Goal: Task Accomplishment & Management: Use online tool/utility

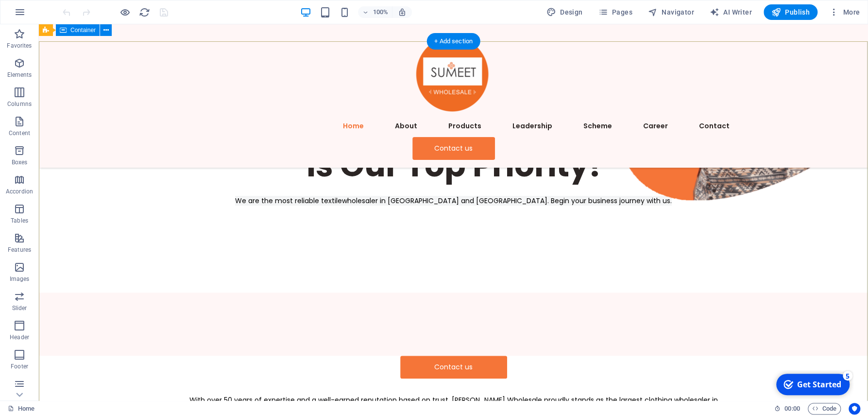
scroll to position [104, 0]
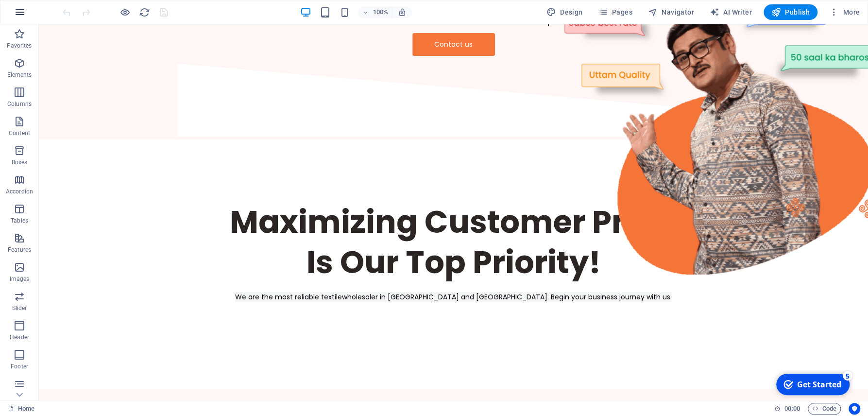
click at [20, 17] on icon "button" at bounding box center [20, 12] width 12 height 12
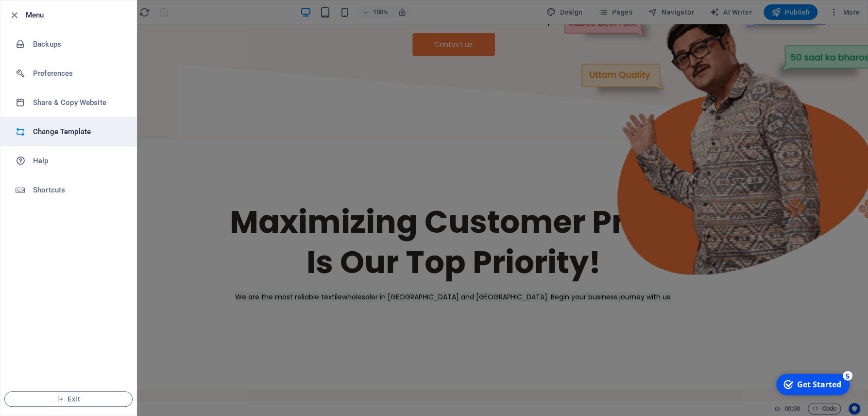
click at [77, 129] on h6 "Change Template" at bounding box center [78, 132] width 90 height 12
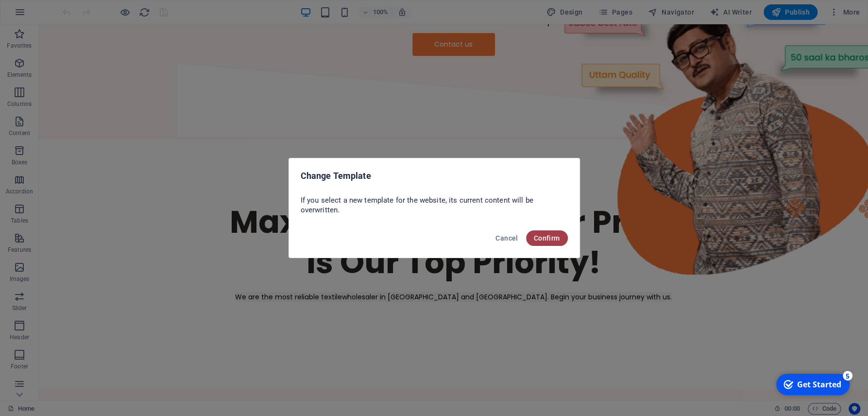
click at [559, 238] on span "Confirm" at bounding box center [547, 238] width 26 height 8
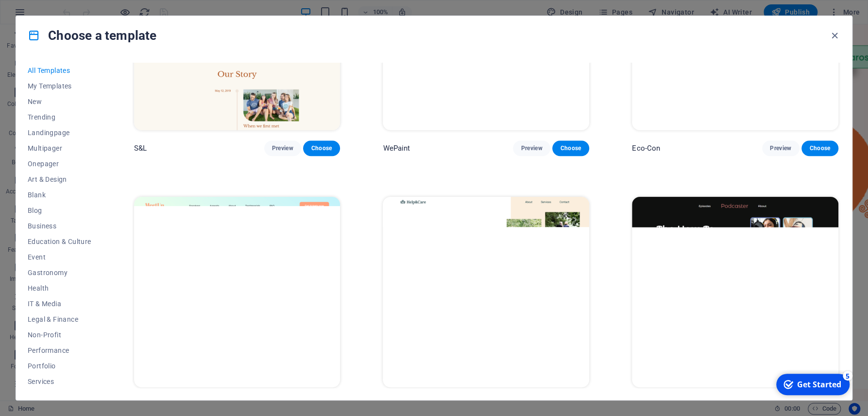
scroll to position [501, 0]
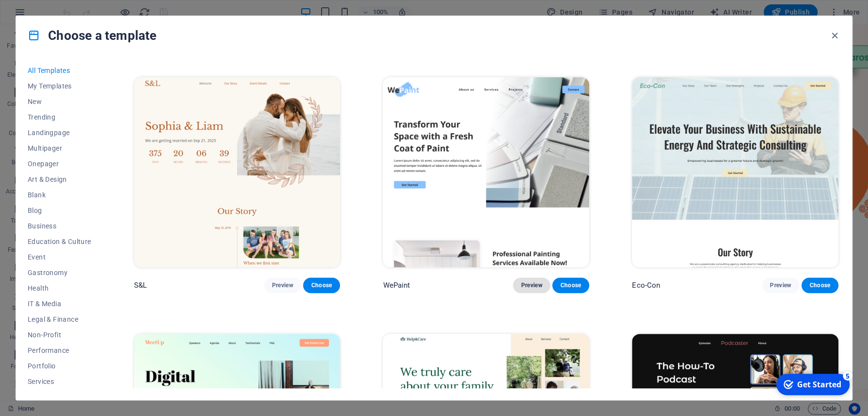
click at [526, 287] on span "Preview" at bounding box center [531, 285] width 21 height 8
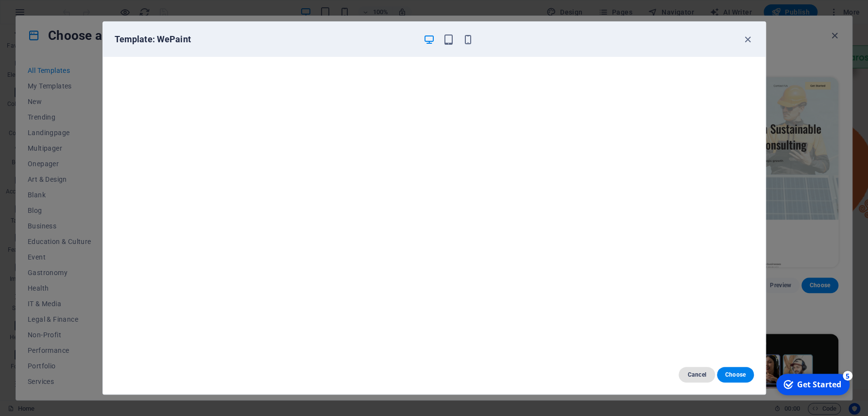
drag, startPoint x: 720, startPoint y: 372, endPoint x: 700, endPoint y: 372, distance: 19.4
click at [700, 372] on div "Cancel Choose" at bounding box center [716, 375] width 75 height 16
click at [696, 373] on span "Cancel" at bounding box center [696, 375] width 21 height 8
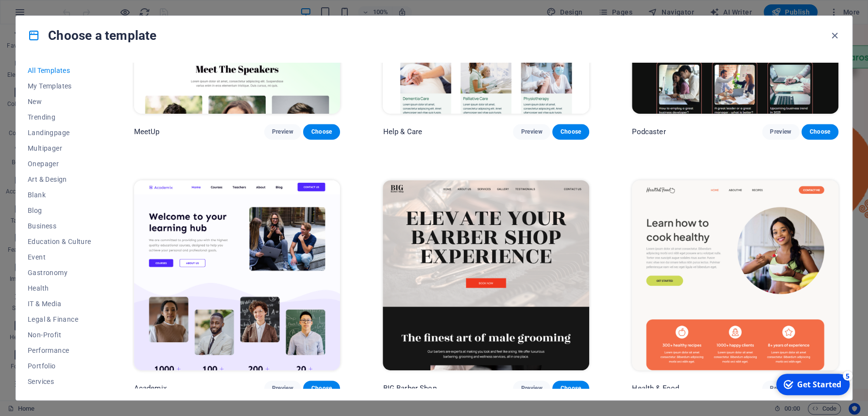
scroll to position [956, 0]
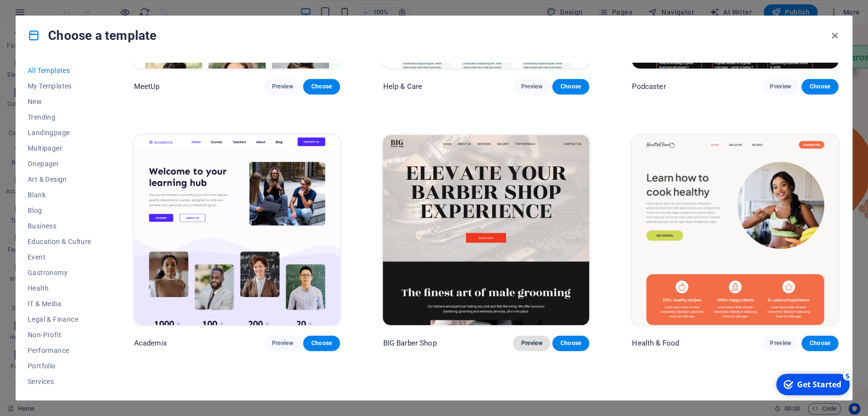
click at [534, 339] on button "Preview" at bounding box center [531, 343] width 37 height 16
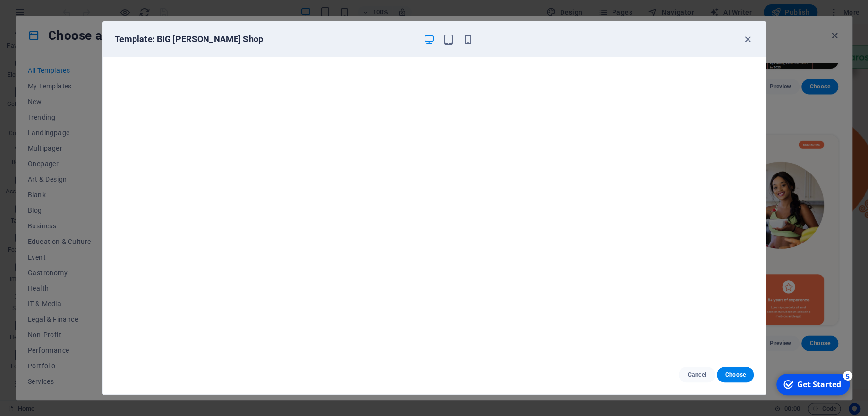
click at [478, 40] on div "Template: BIG Barber Shop" at bounding box center [429, 40] width 628 height 12
click at [473, 41] on icon "button" at bounding box center [467, 39] width 11 height 11
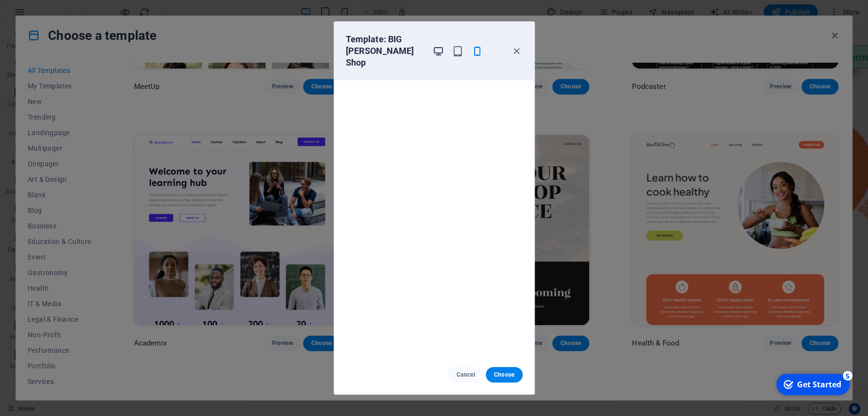
click at [438, 46] on icon "button" at bounding box center [438, 51] width 11 height 11
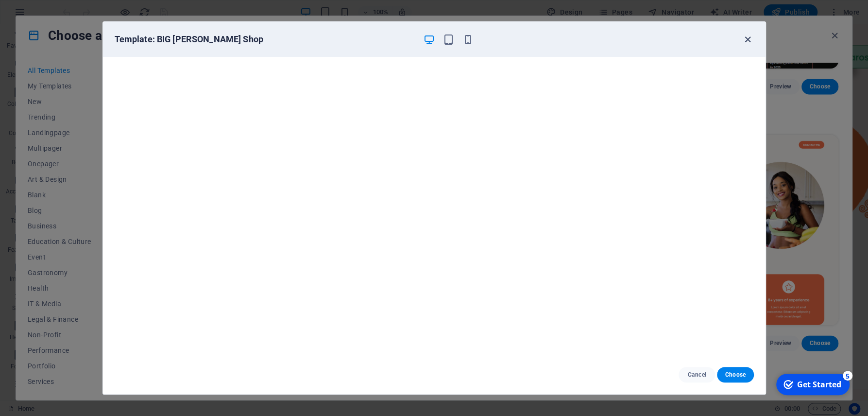
click at [743, 39] on icon "button" at bounding box center [747, 39] width 11 height 11
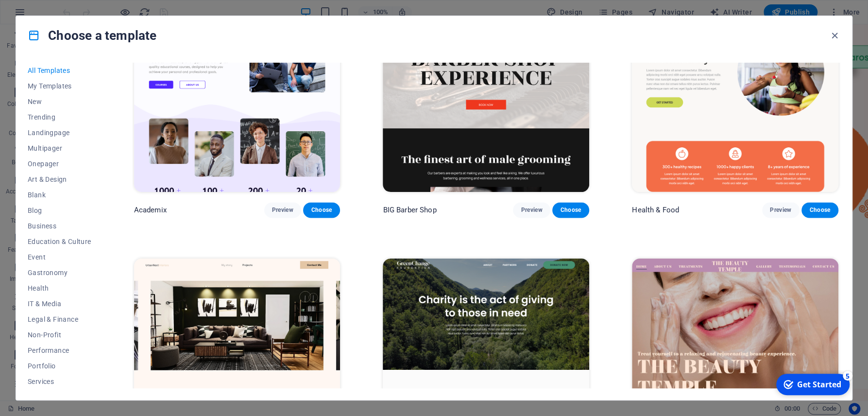
scroll to position [1093, 0]
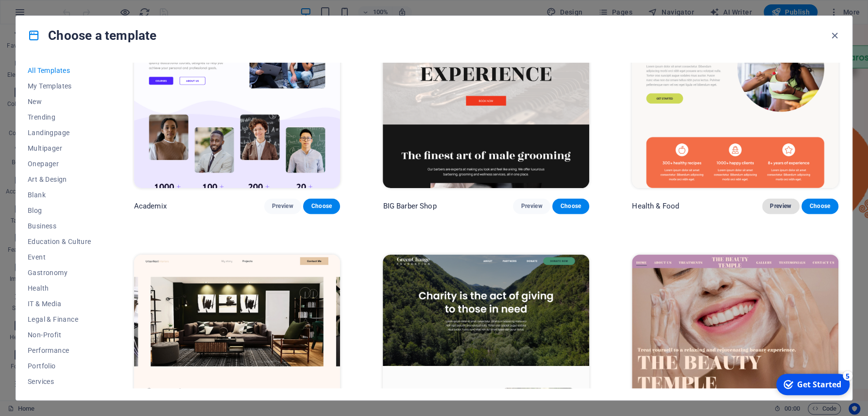
click at [778, 208] on span "Preview" at bounding box center [780, 206] width 21 height 8
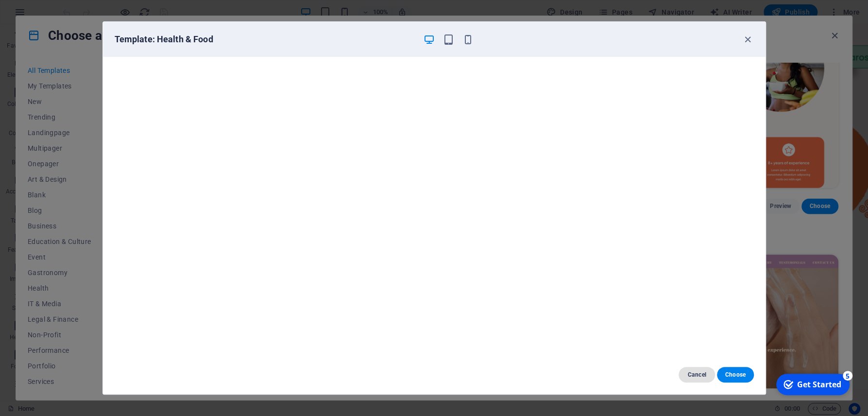
click at [696, 372] on span "Cancel" at bounding box center [696, 375] width 21 height 8
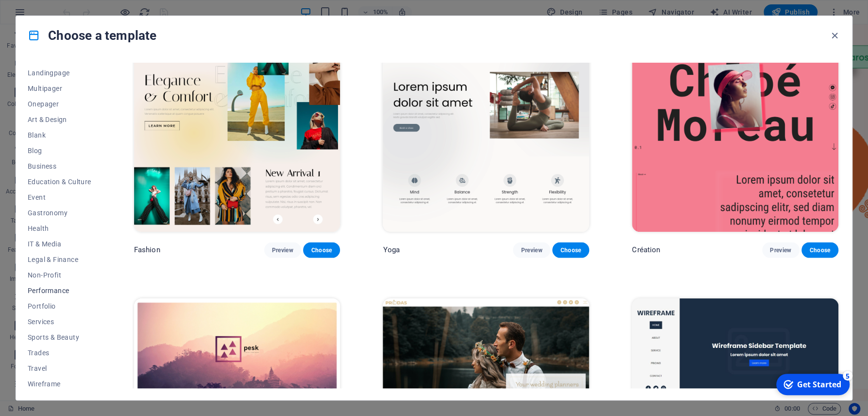
scroll to position [63, 0]
click at [47, 351] on span "Trades" at bounding box center [60, 350] width 64 height 8
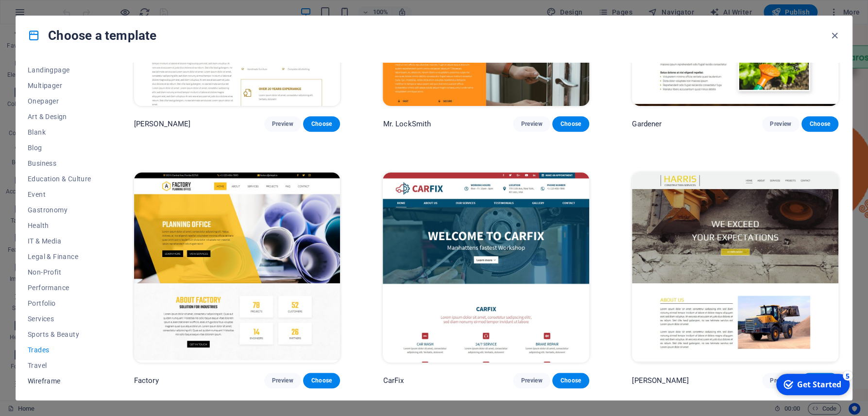
click at [54, 383] on span "Wireframe" at bounding box center [60, 381] width 64 height 8
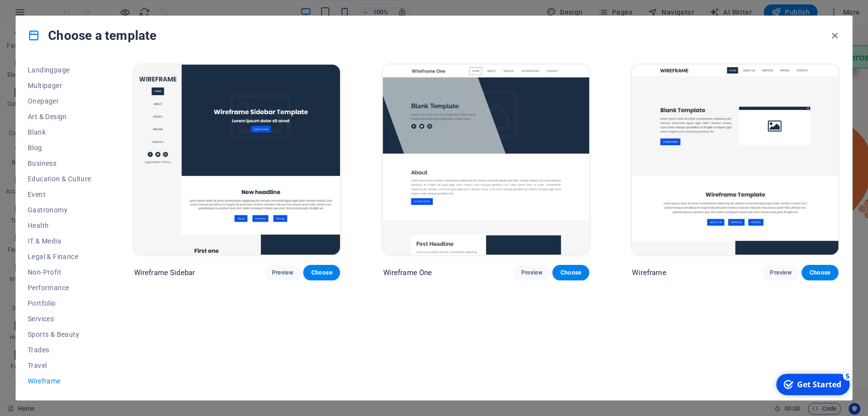
click at [51, 377] on span "Wireframe" at bounding box center [60, 381] width 64 height 8
click at [40, 368] on span "Travel" at bounding box center [60, 365] width 64 height 8
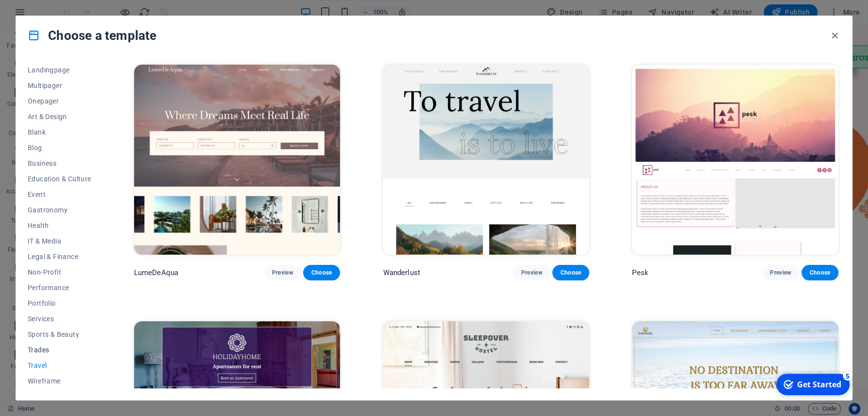
click at [45, 352] on span "Trades" at bounding box center [60, 350] width 64 height 8
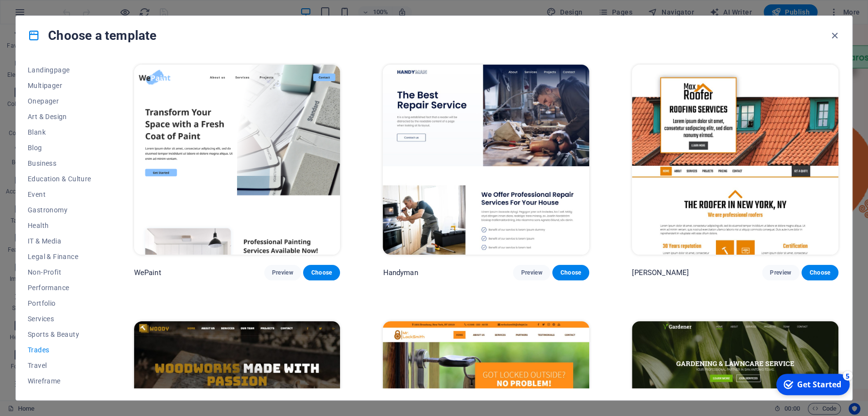
click at [50, 342] on button "Trades" at bounding box center [60, 350] width 64 height 16
click at [52, 336] on span "Sports & Beauty" at bounding box center [60, 334] width 64 height 8
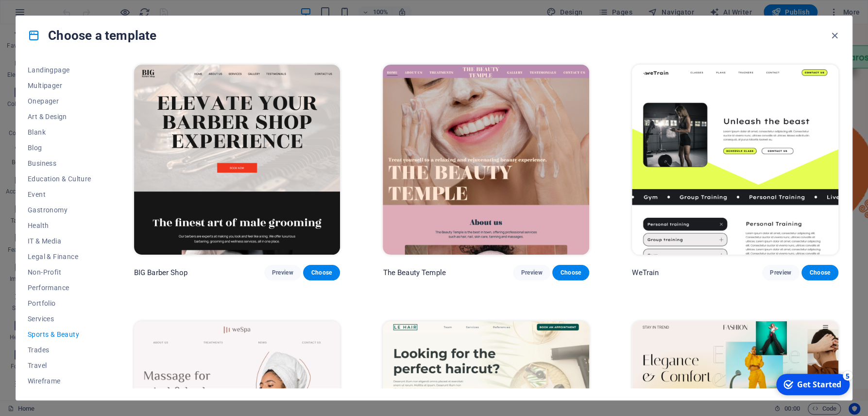
drag, startPoint x: 52, startPoint y: 326, endPoint x: 53, endPoint y: 318, distance: 8.8
click at [52, 325] on div "All Templates My Templates New Trending Landingpage Multipager Onepager Art & D…" at bounding box center [65, 225] width 75 height 325
click at [53, 317] on span "Services" at bounding box center [60, 319] width 64 height 8
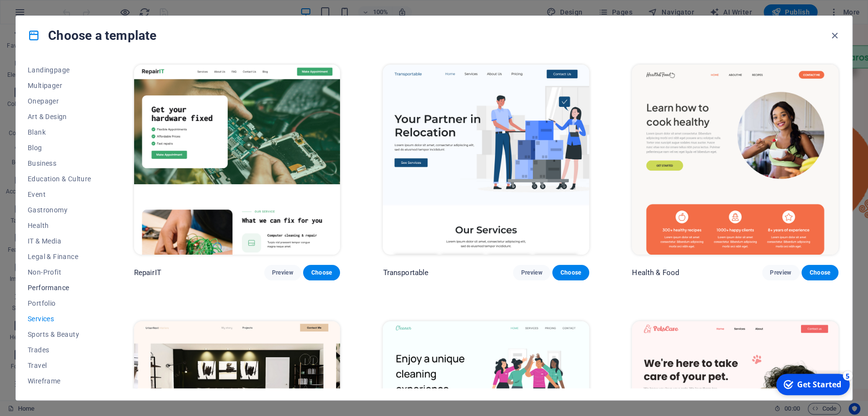
click at [61, 291] on span "Performance" at bounding box center [60, 288] width 64 height 8
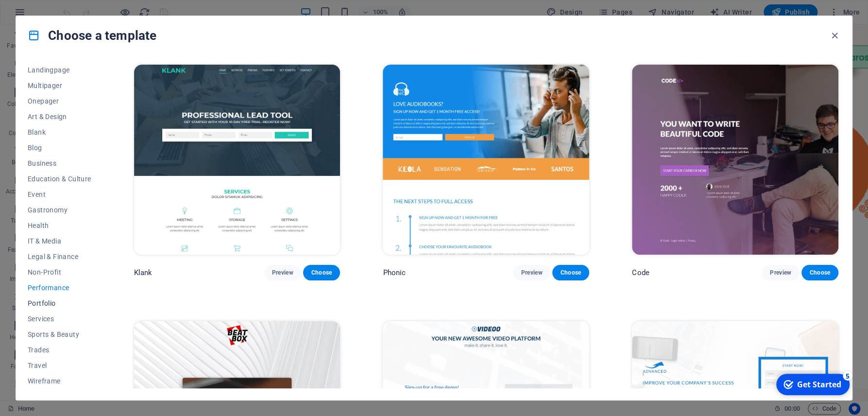
click at [59, 302] on span "Portfolio" at bounding box center [60, 303] width 64 height 8
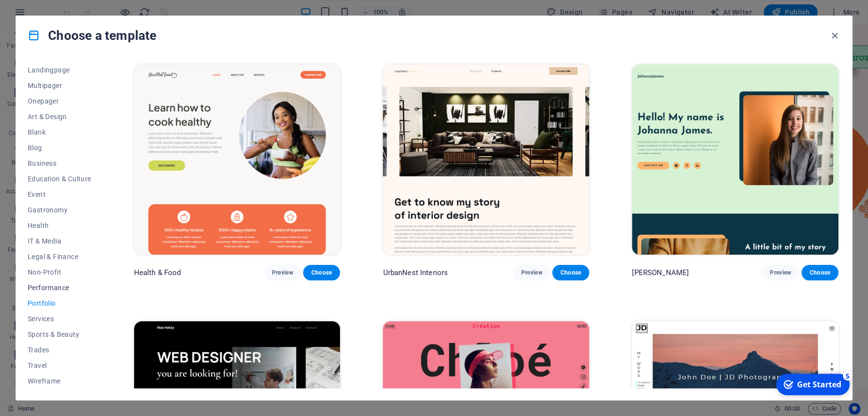
click at [64, 283] on button "Performance" at bounding box center [60, 288] width 64 height 16
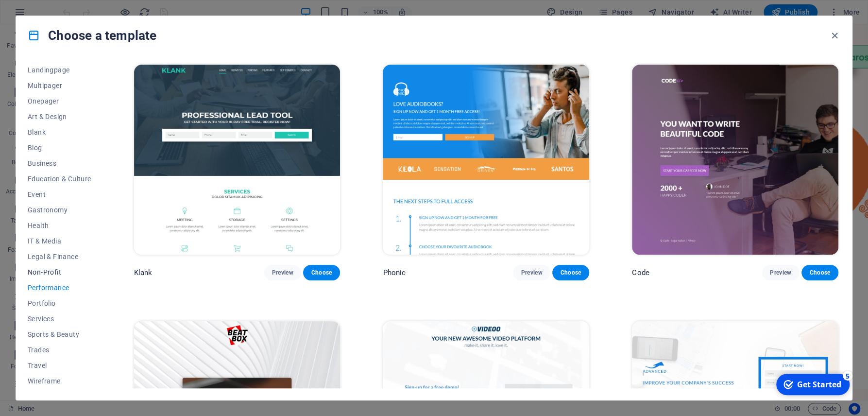
click at [62, 277] on button "Non-Profit" at bounding box center [60, 272] width 64 height 16
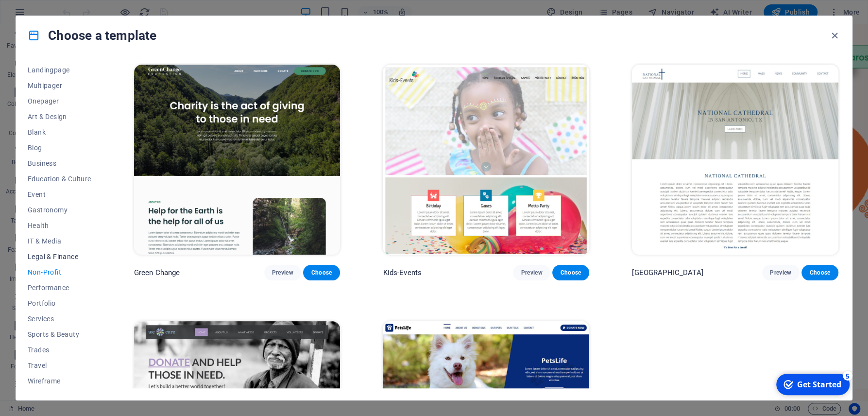
click at [66, 260] on span "Legal & Finance" at bounding box center [60, 257] width 64 height 8
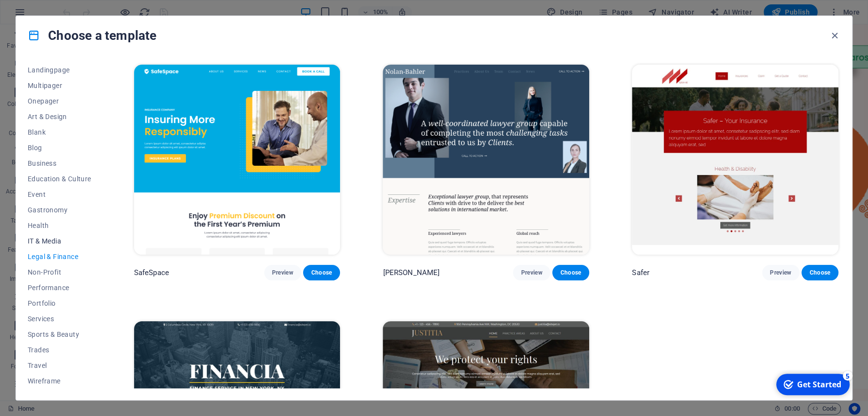
click at [60, 240] on span "IT & Media" at bounding box center [60, 241] width 64 height 8
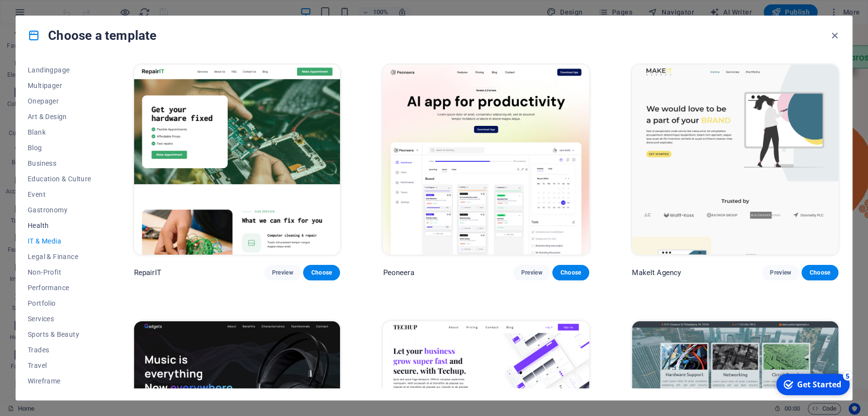
click at [48, 220] on button "Health" at bounding box center [60, 226] width 64 height 16
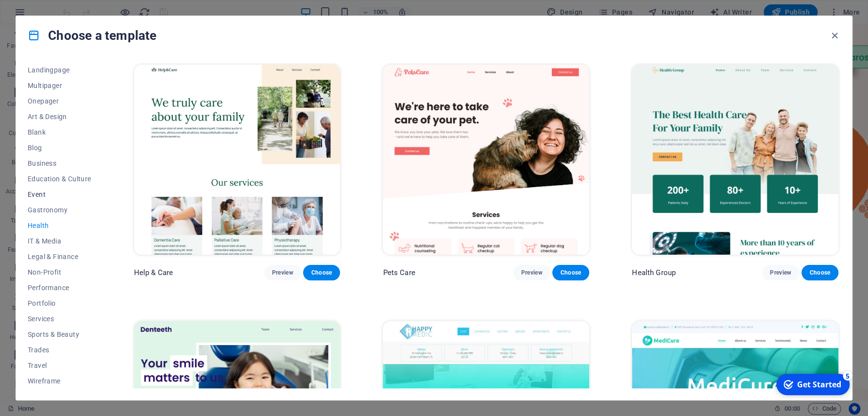
click at [55, 202] on button "Event" at bounding box center [60, 195] width 64 height 16
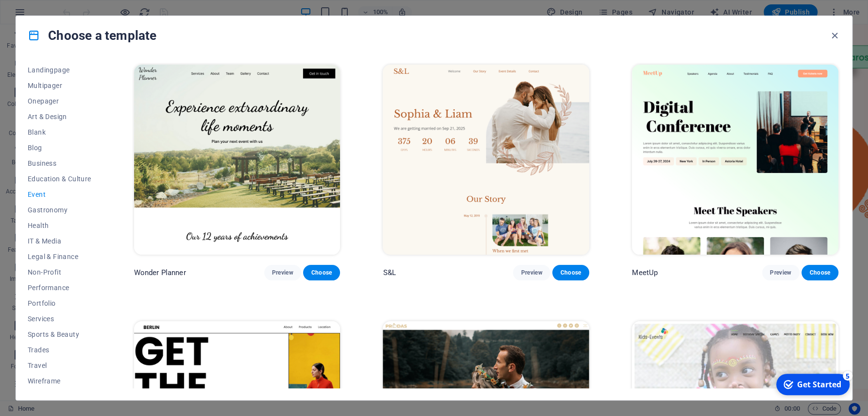
click at [51, 194] on span "Event" at bounding box center [60, 194] width 64 height 8
click at [67, 176] on span "Education & Culture" at bounding box center [60, 179] width 64 height 8
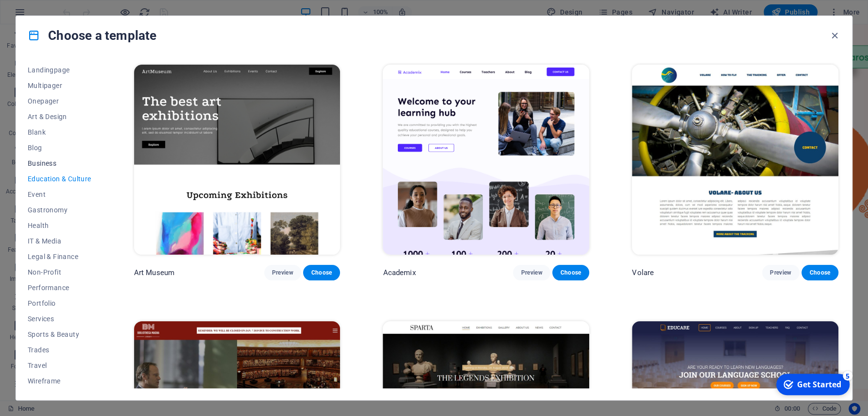
click at [35, 159] on button "Business" at bounding box center [60, 163] width 64 height 16
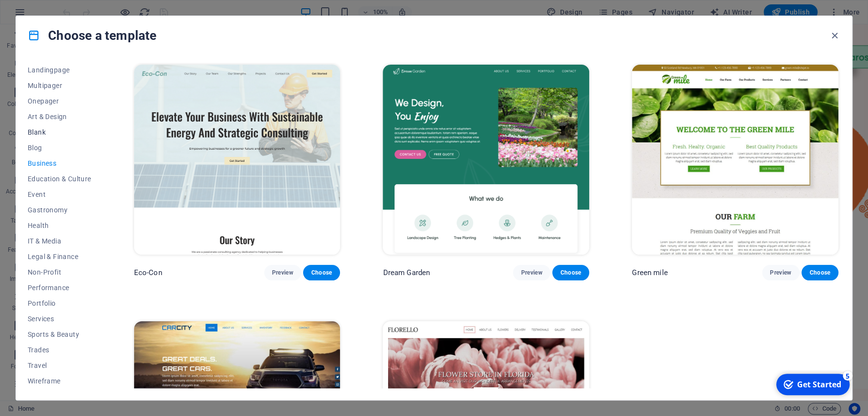
click at [41, 129] on span "Blank" at bounding box center [60, 132] width 64 height 8
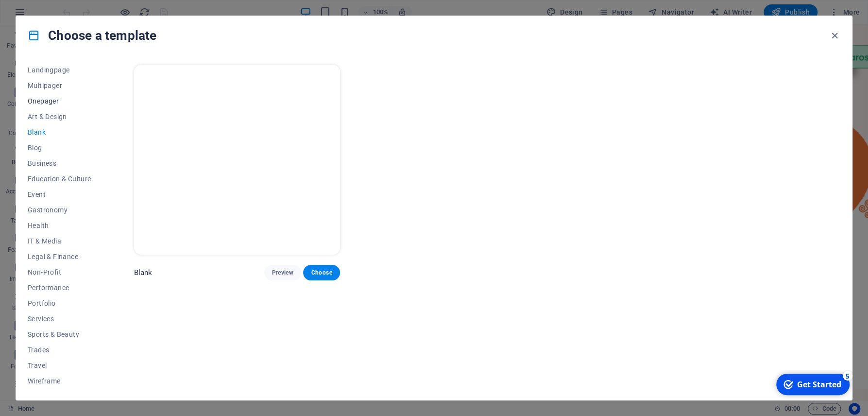
click at [51, 99] on span "Onepager" at bounding box center [60, 101] width 64 height 8
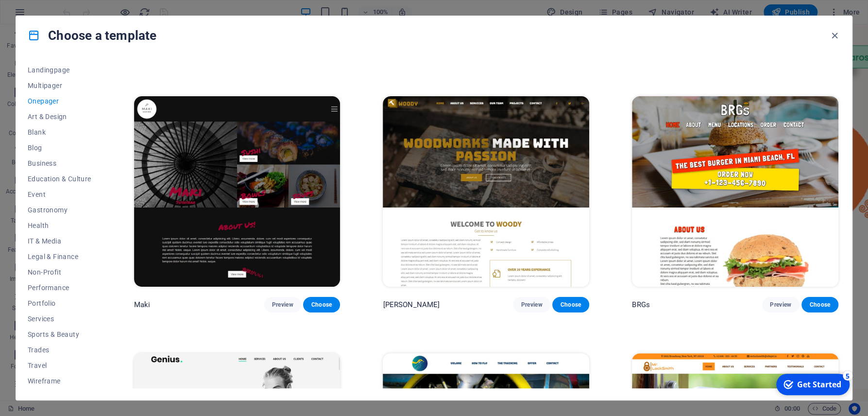
scroll to position [2004, 0]
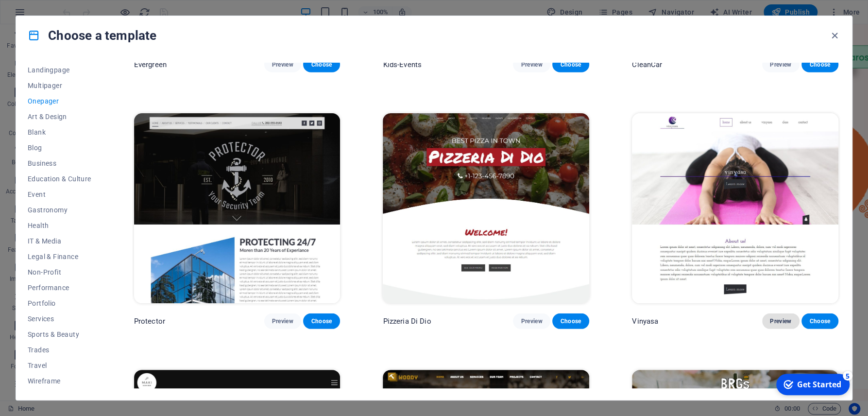
click at [763, 321] on button "Preview" at bounding box center [780, 321] width 37 height 16
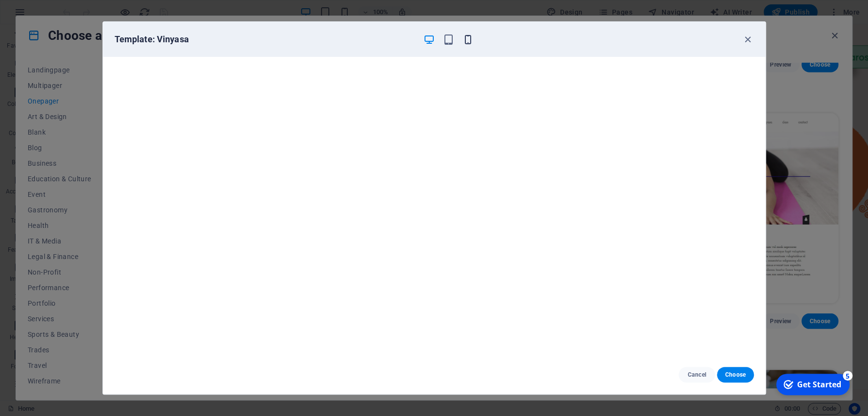
click at [468, 39] on icon "button" at bounding box center [467, 39] width 11 height 11
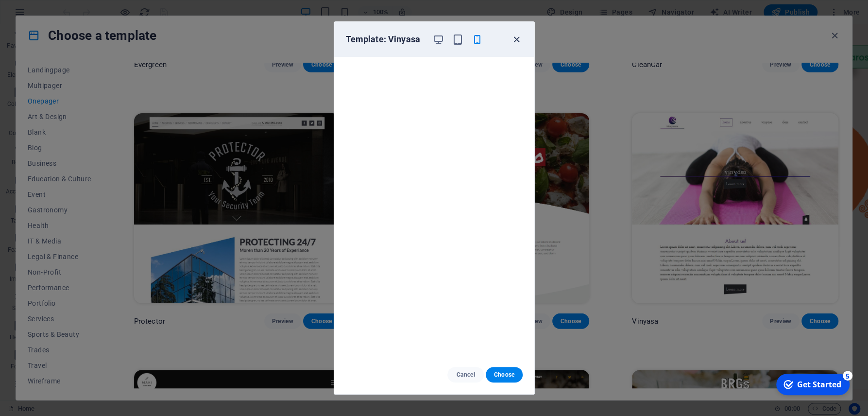
click at [515, 39] on icon "button" at bounding box center [516, 39] width 11 height 11
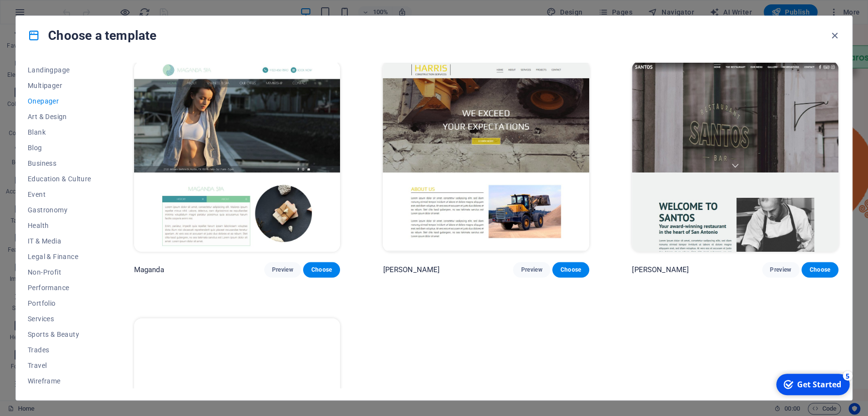
scroll to position [5798, 0]
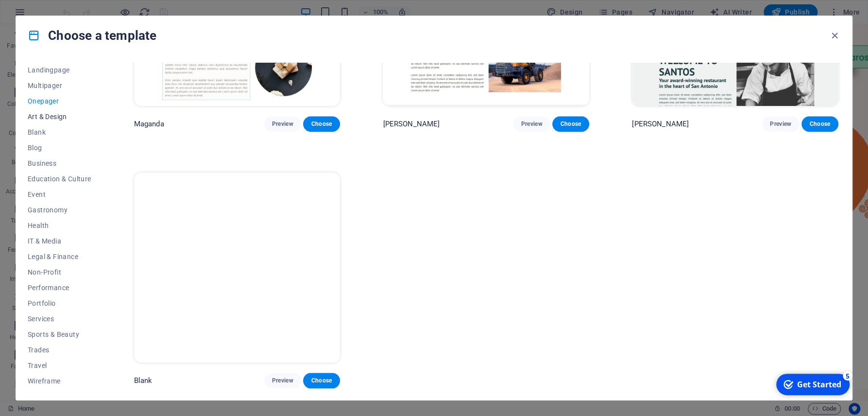
click at [29, 111] on button "Art & Design" at bounding box center [60, 117] width 64 height 16
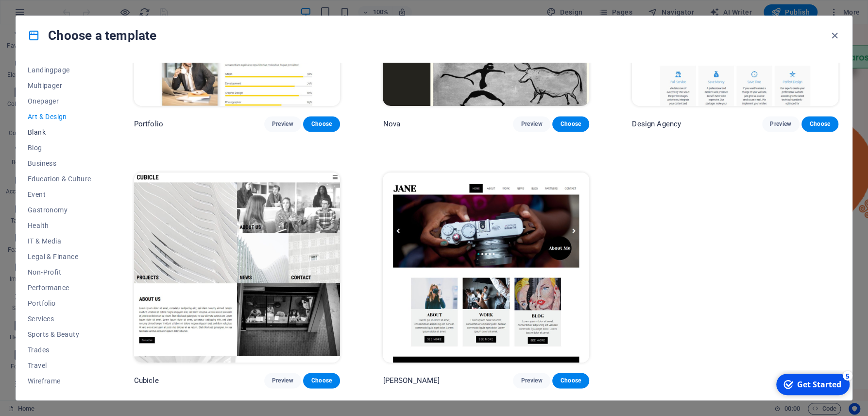
scroll to position [919, 0]
click at [50, 134] on span "Blank" at bounding box center [60, 132] width 64 height 8
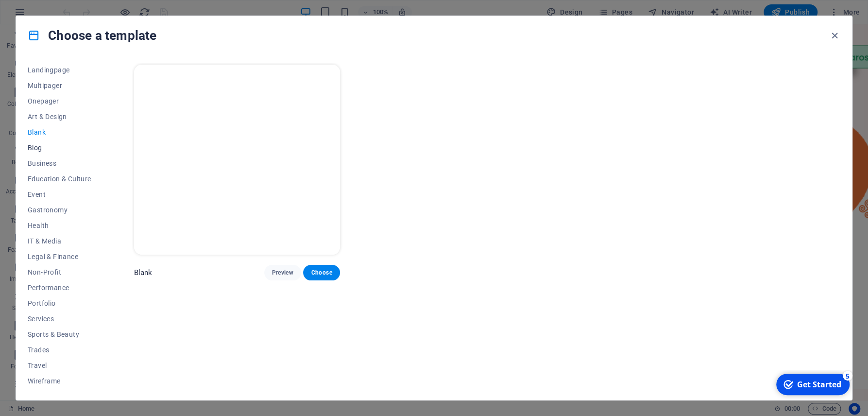
click at [55, 149] on span "Blog" at bounding box center [60, 148] width 64 height 8
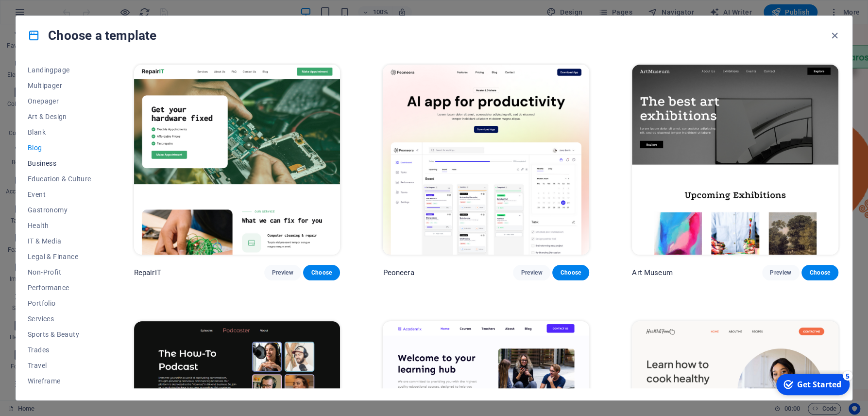
click at [52, 167] on span "Business" at bounding box center [60, 163] width 64 height 8
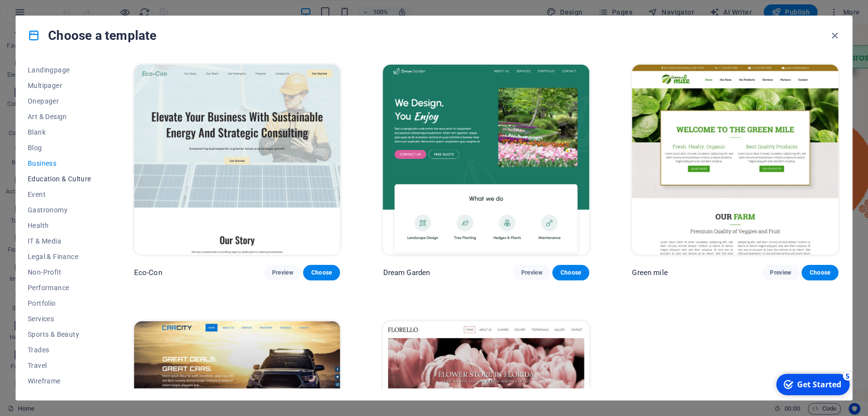
click at [48, 185] on button "Education & Culture" at bounding box center [60, 179] width 64 height 16
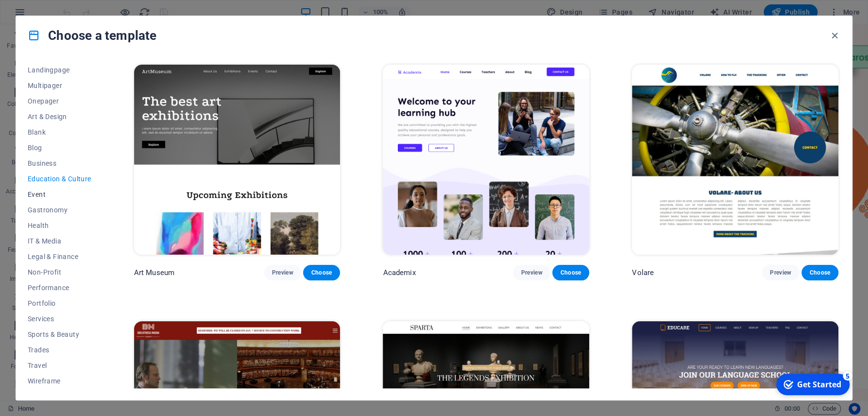
click at [51, 194] on span "Event" at bounding box center [60, 194] width 64 height 8
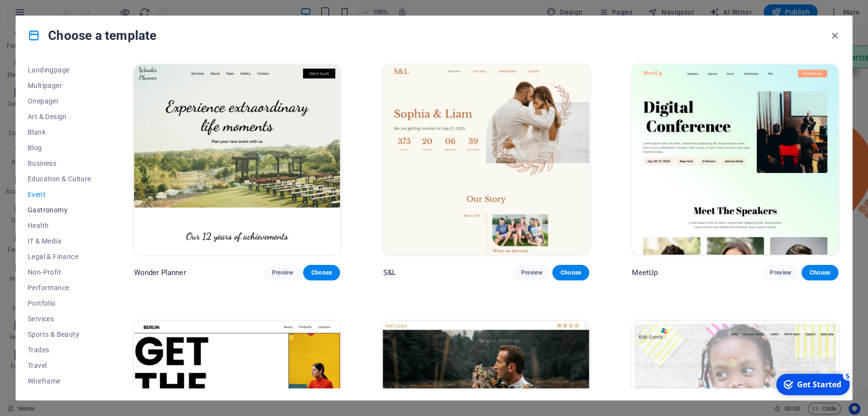
click at [53, 204] on button "Gastronomy" at bounding box center [60, 210] width 64 height 16
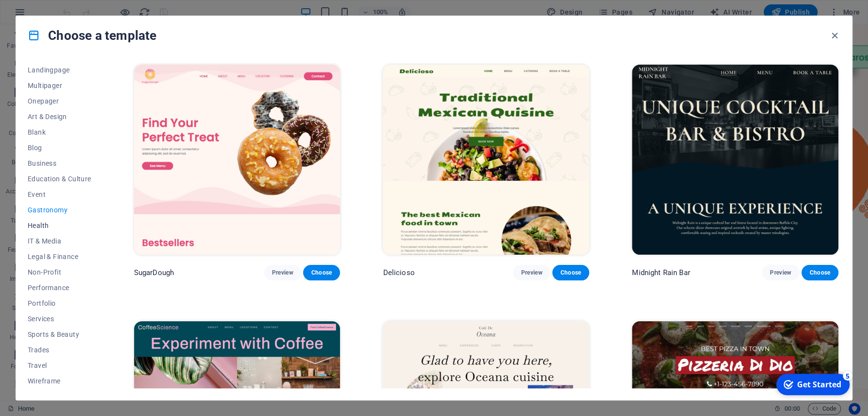
click at [56, 226] on span "Health" at bounding box center [60, 225] width 64 height 8
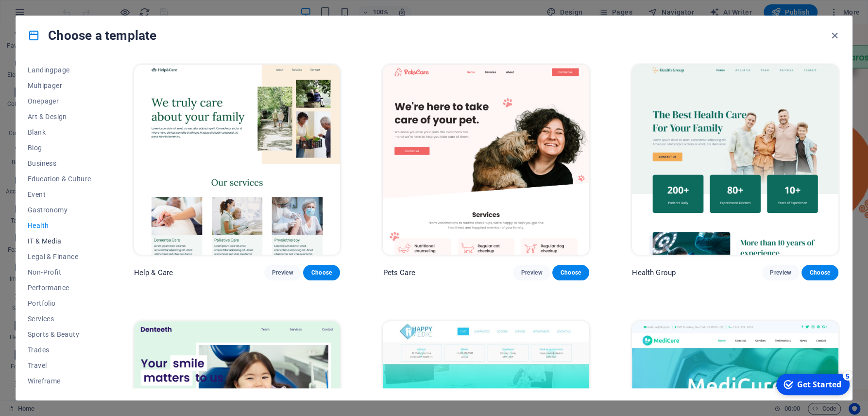
drag, startPoint x: 51, startPoint y: 239, endPoint x: 60, endPoint y: 244, distance: 10.2
click at [51, 238] on span "IT & Media" at bounding box center [60, 241] width 64 height 8
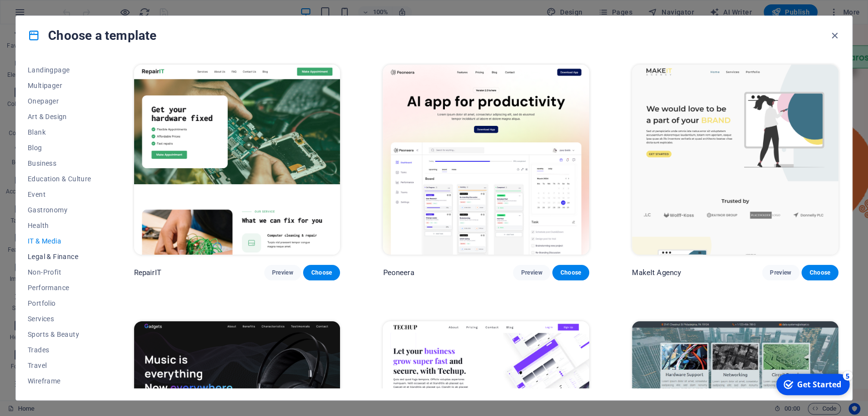
click at [66, 251] on button "Legal & Finance" at bounding box center [60, 257] width 64 height 16
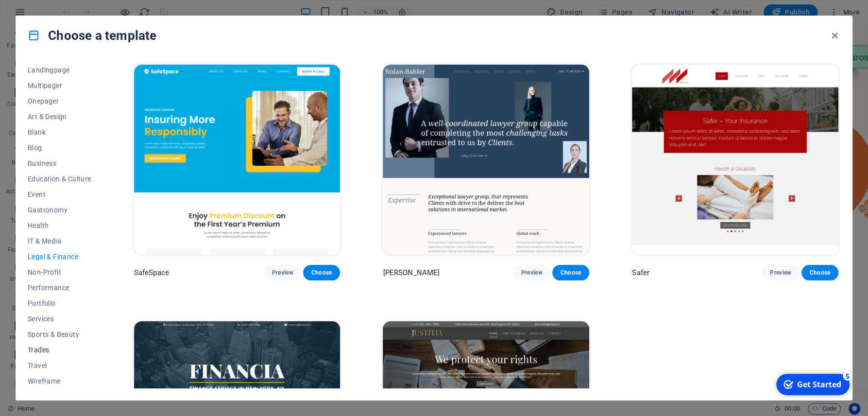
click at [55, 345] on button "Trades" at bounding box center [60, 350] width 64 height 16
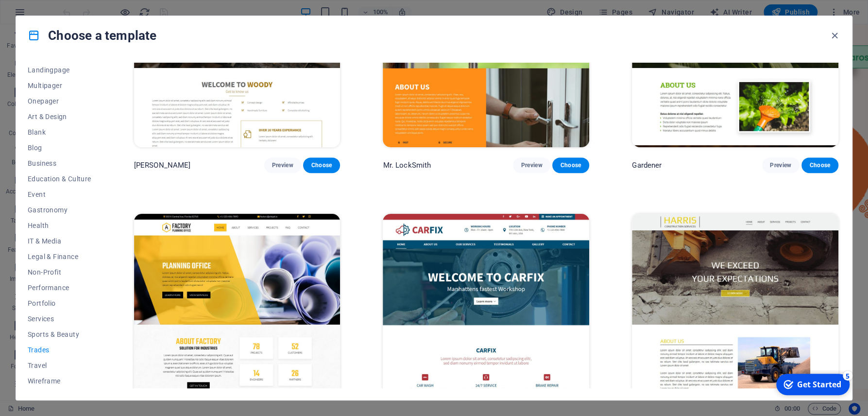
scroll to position [406, 0]
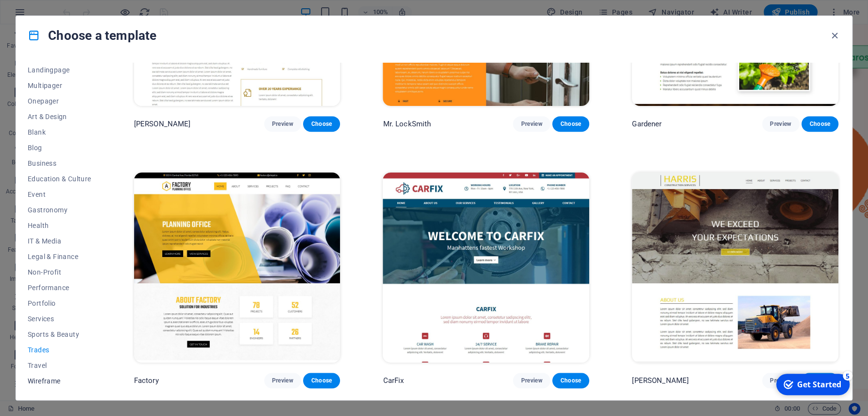
click at [54, 376] on button "Wireframe" at bounding box center [60, 381] width 64 height 16
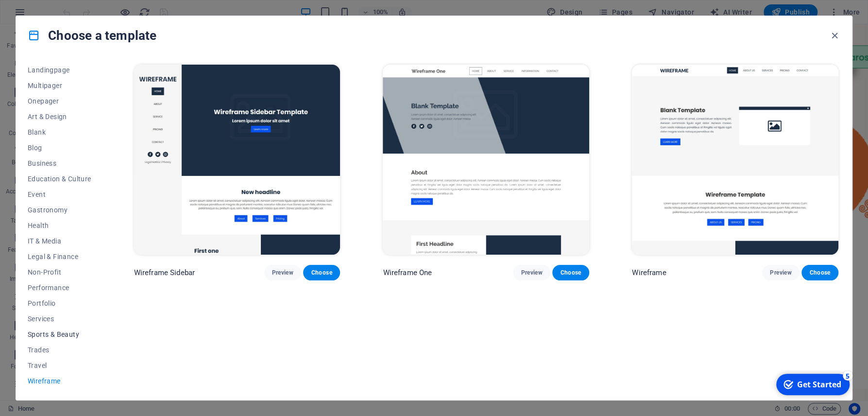
click at [64, 335] on span "Sports & Beauty" at bounding box center [60, 334] width 64 height 8
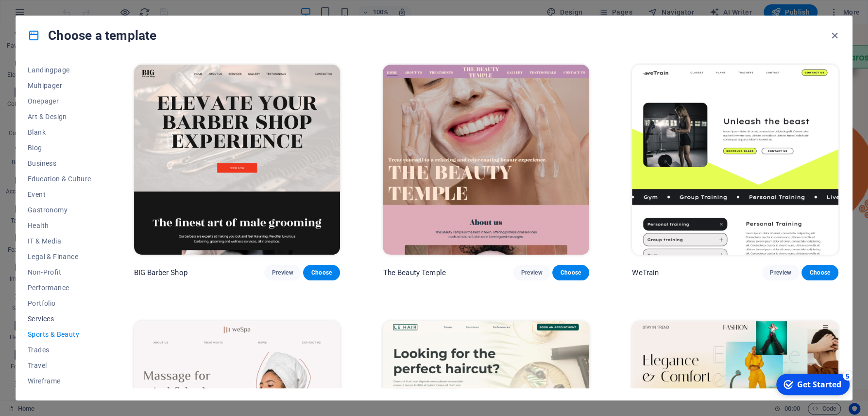
click at [42, 320] on span "Services" at bounding box center [60, 319] width 64 height 8
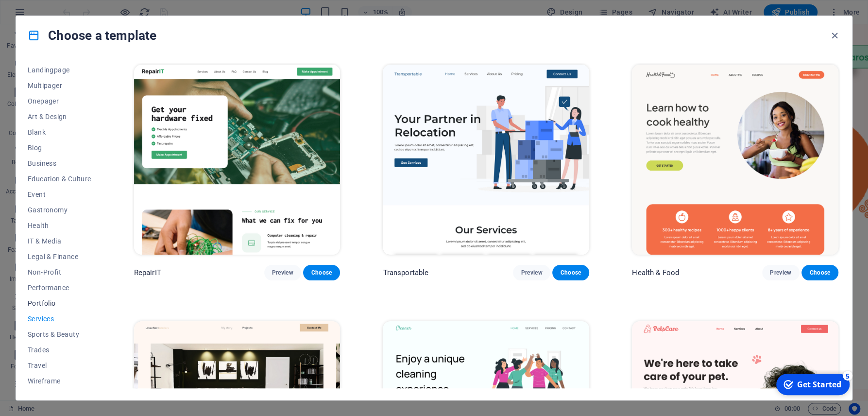
click at [67, 303] on span "Portfolio" at bounding box center [60, 303] width 64 height 8
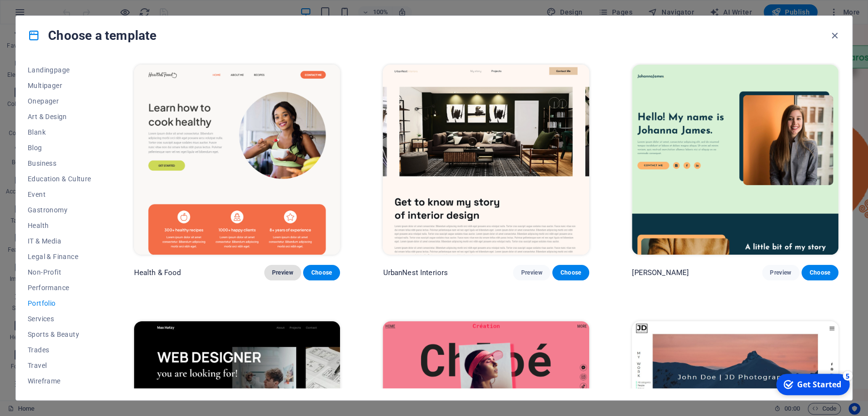
click at [278, 271] on span "Preview" at bounding box center [282, 273] width 21 height 8
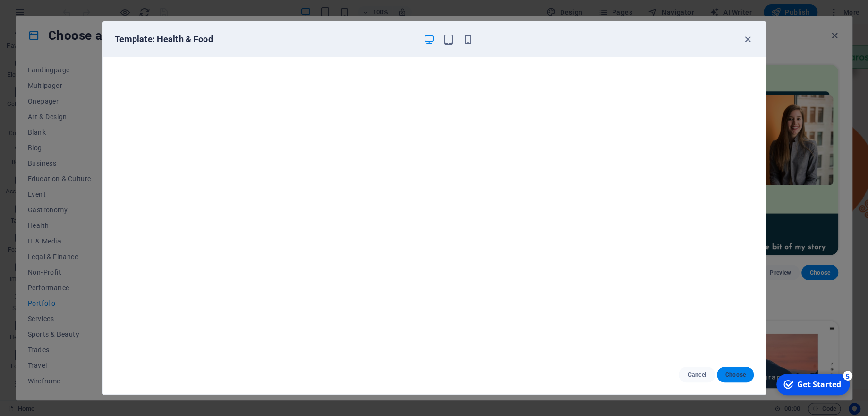
click at [738, 373] on span "Choose" at bounding box center [735, 375] width 21 height 8
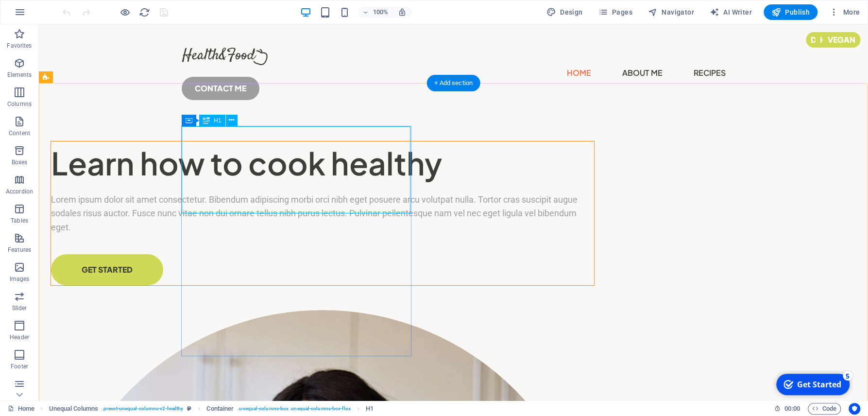
click at [334, 185] on div "Learn how to cook healthy" at bounding box center [322, 163] width 543 height 44
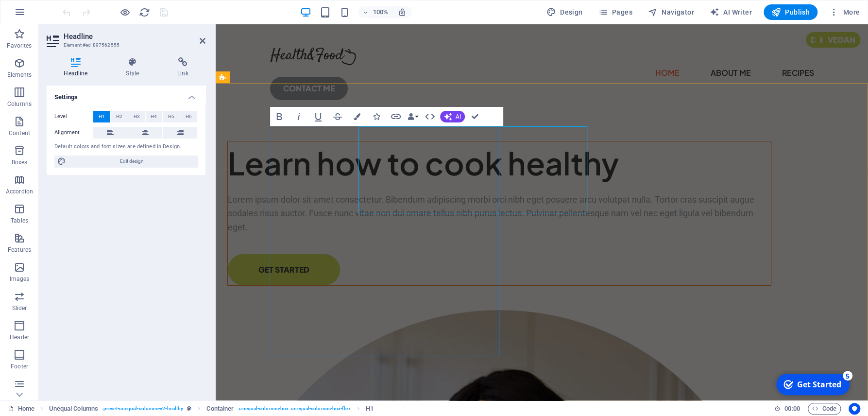
click at [334, 185] on h1 "Learn how to cook healthy" at bounding box center [499, 163] width 543 height 44
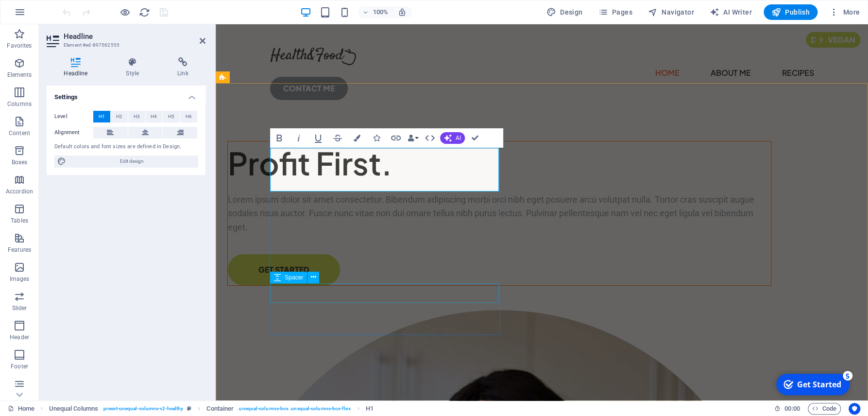
click at [381, 254] on div at bounding box center [499, 244] width 543 height 19
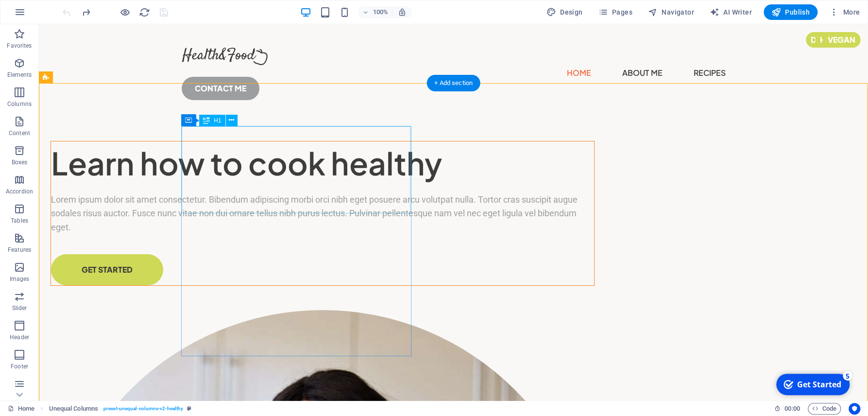
click at [338, 185] on div "Learn how to cook healthy" at bounding box center [322, 163] width 543 height 44
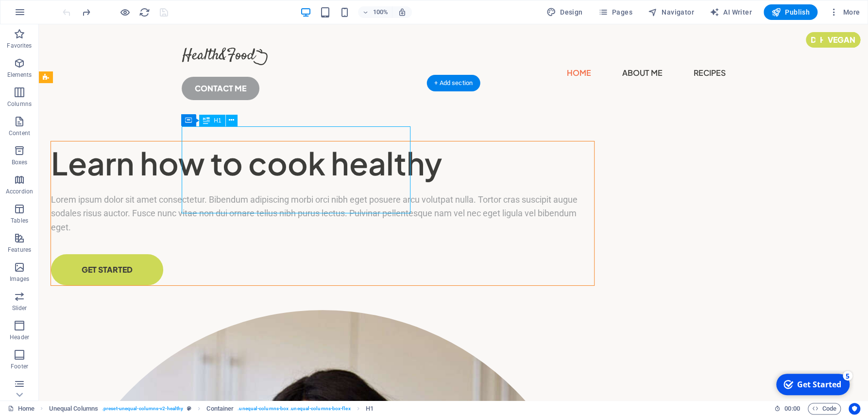
click at [347, 185] on div "Learn how to cook healthy" at bounding box center [322, 163] width 543 height 44
click at [381, 185] on div "Learn how to cook healthy" at bounding box center [322, 163] width 543 height 44
click at [373, 185] on div "Learn how to cook healthy" at bounding box center [322, 163] width 543 height 44
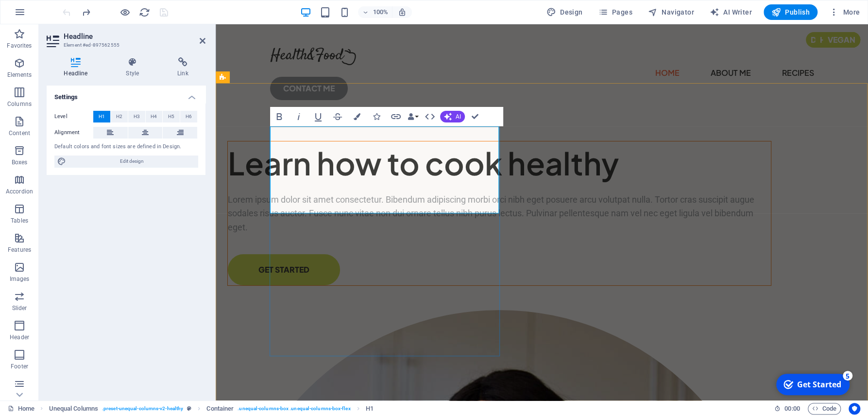
click at [385, 185] on h1 "Learn how to cook healthy" at bounding box center [499, 163] width 543 height 44
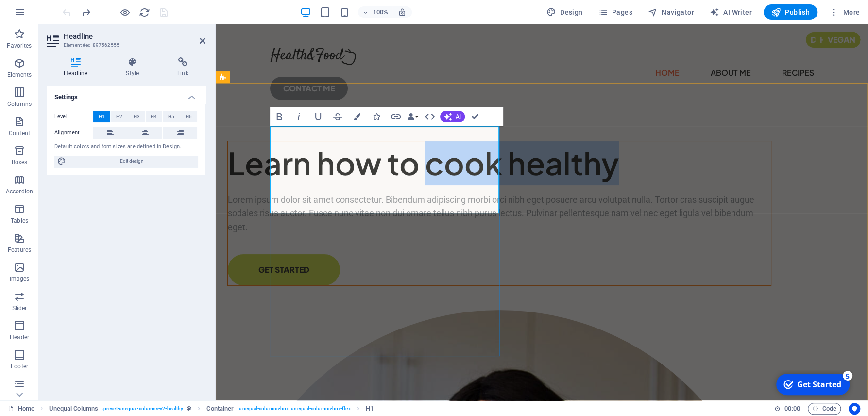
drag, startPoint x: 465, startPoint y: 195, endPoint x: 270, endPoint y: 199, distance: 195.3
click at [270, 199] on div "Learn how to cook healthy Lorem ipsum dolor sit amet consectetur. Bibendum adip…" at bounding box center [499, 213] width 544 height 145
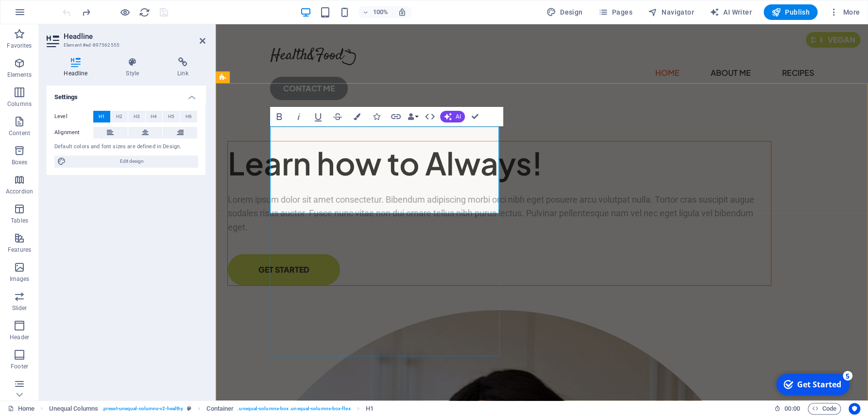
click at [400, 158] on h1 "Learn how to Always!" at bounding box center [499, 163] width 543 height 44
click at [447, 150] on h1 "Learn how to Always!" at bounding box center [499, 163] width 543 height 44
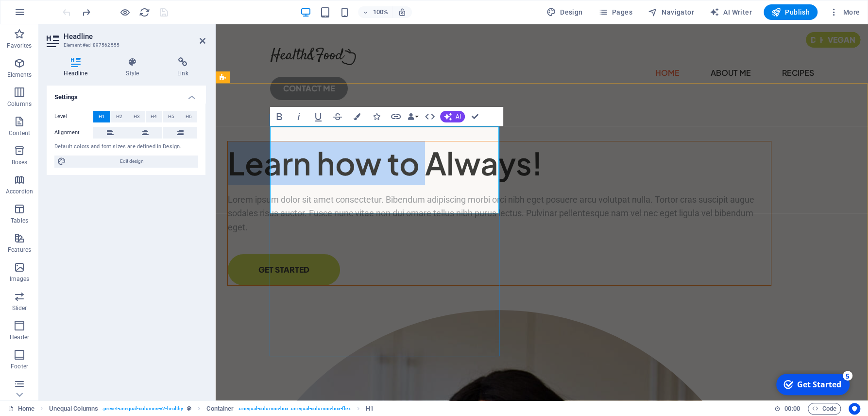
drag, startPoint x: 469, startPoint y: 149, endPoint x: 266, endPoint y: 157, distance: 202.7
click at [266, 157] on div "Learn how to Always! Lorem ipsum dolor sit amet consectetur. Bibendum adipiscin…" at bounding box center [499, 213] width 544 height 145
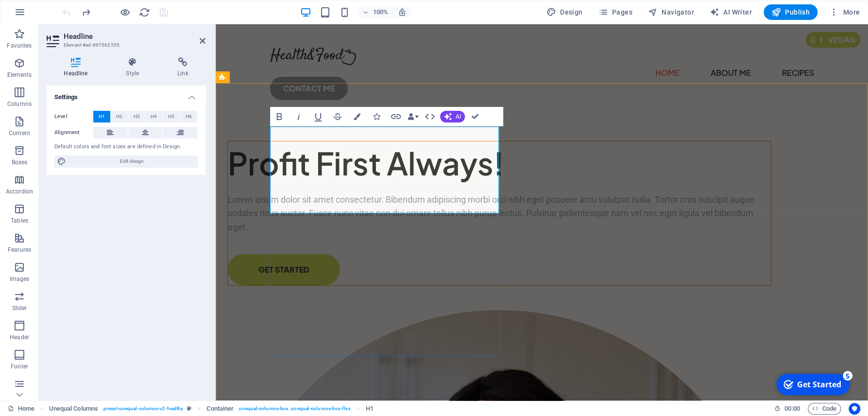
click at [421, 145] on h1 "Profit First Always!" at bounding box center [499, 163] width 543 height 44
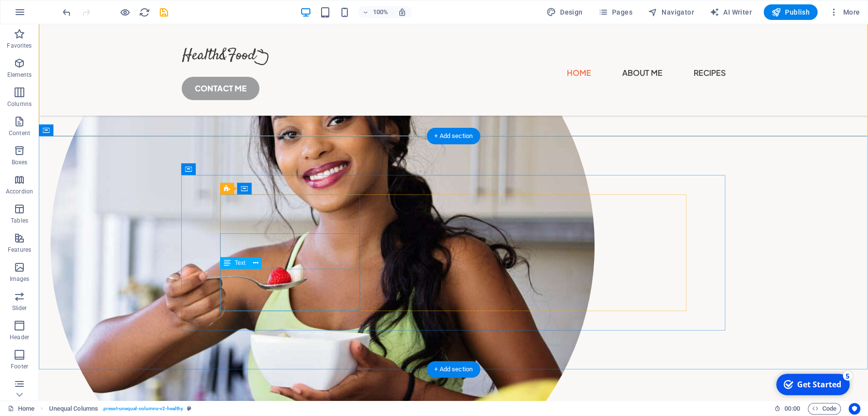
scroll to position [312, 0]
